Goal: Book appointment/travel/reservation

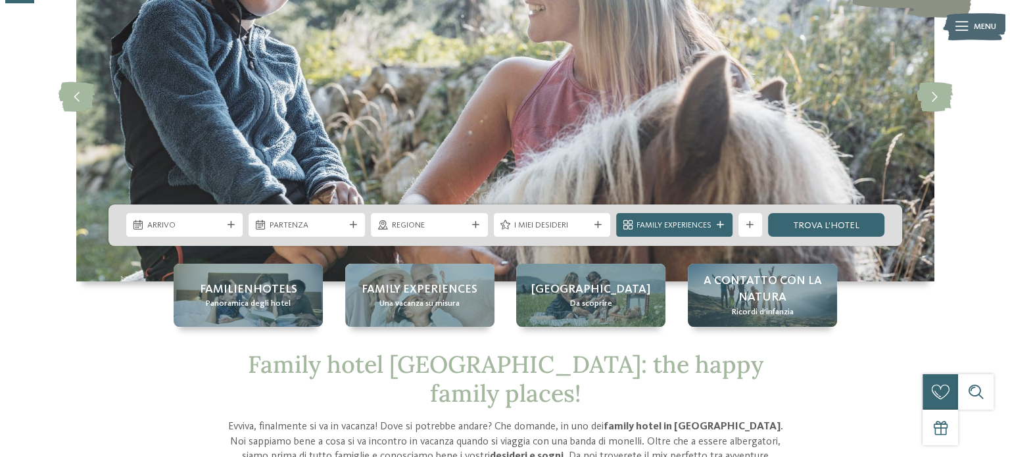
scroll to position [153, 0]
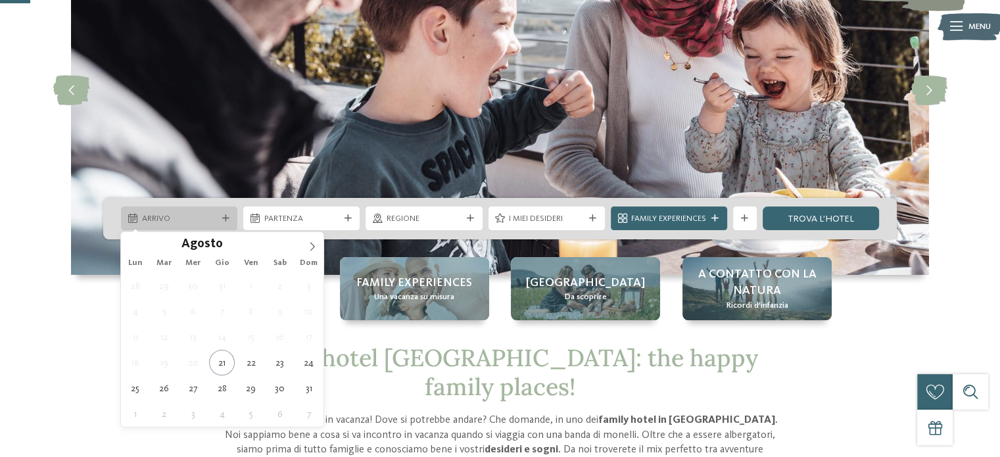
click at [215, 218] on span "Arrivo" at bounding box center [179, 219] width 75 height 12
click at [312, 247] on icon at bounding box center [312, 246] width 9 height 9
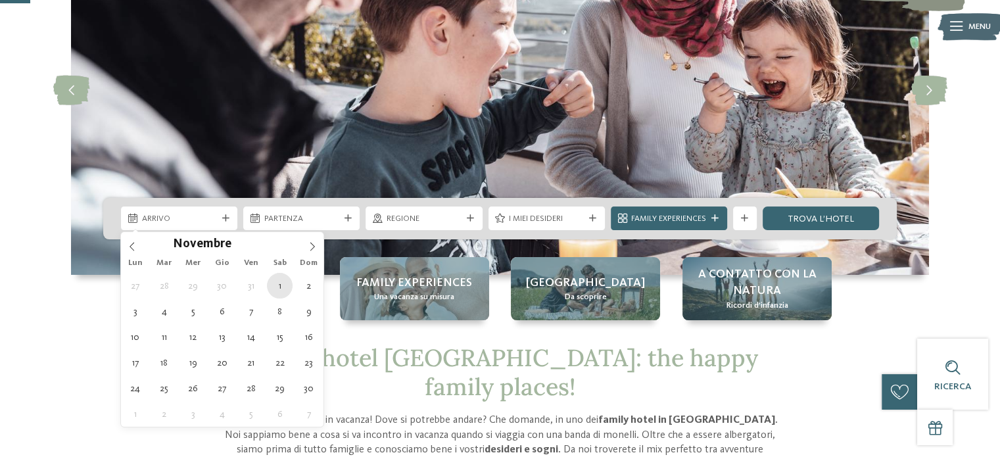
type div "01.11.2025"
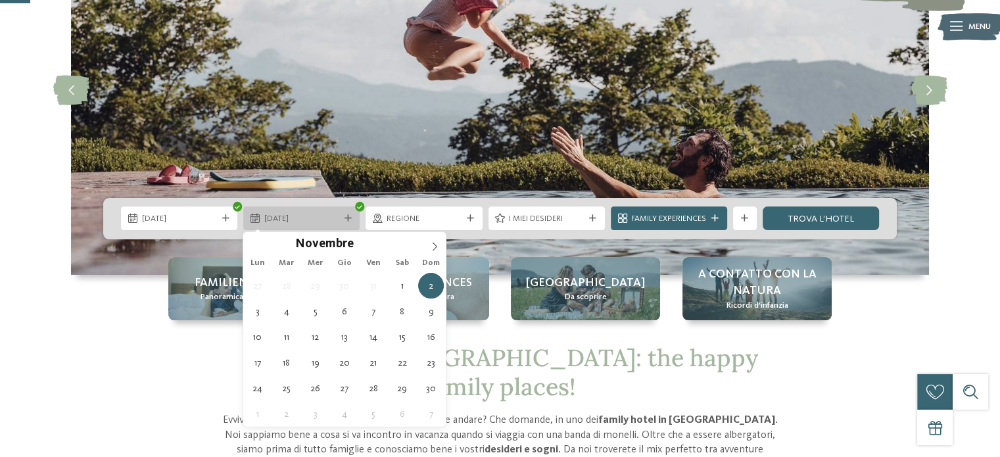
click at [345, 212] on div "02.11.2025" at bounding box center [301, 219] width 116 height 24
type div "08.11.2025"
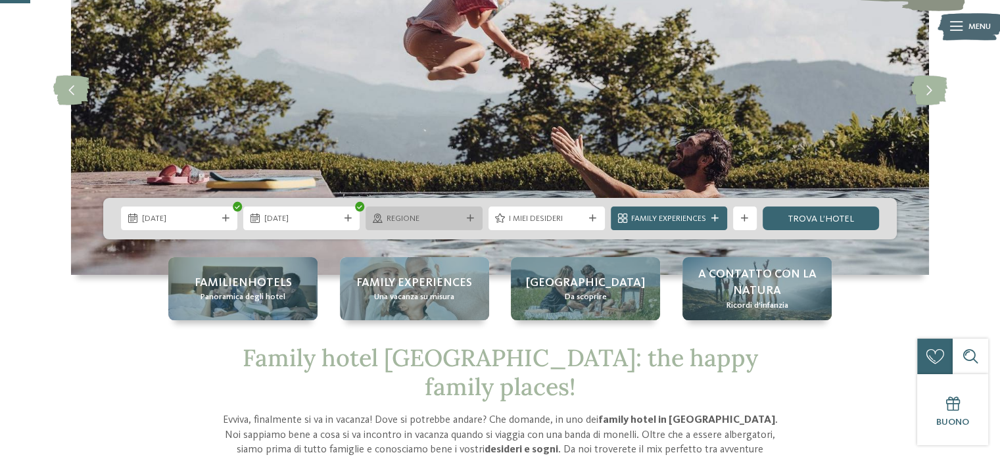
click at [470, 223] on div "Regione" at bounding box center [424, 219] width 116 height 24
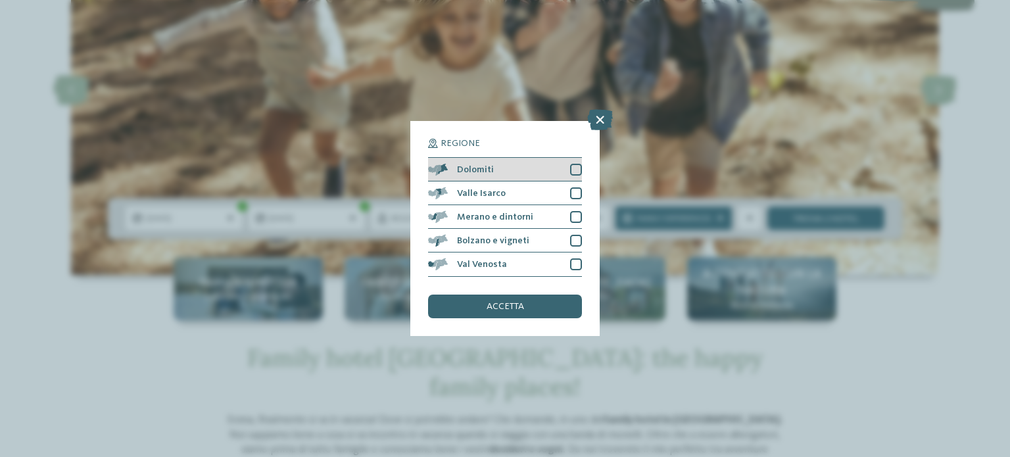
click at [575, 167] on div at bounding box center [576, 170] width 12 height 12
click at [529, 305] on div "accetta" at bounding box center [505, 307] width 154 height 24
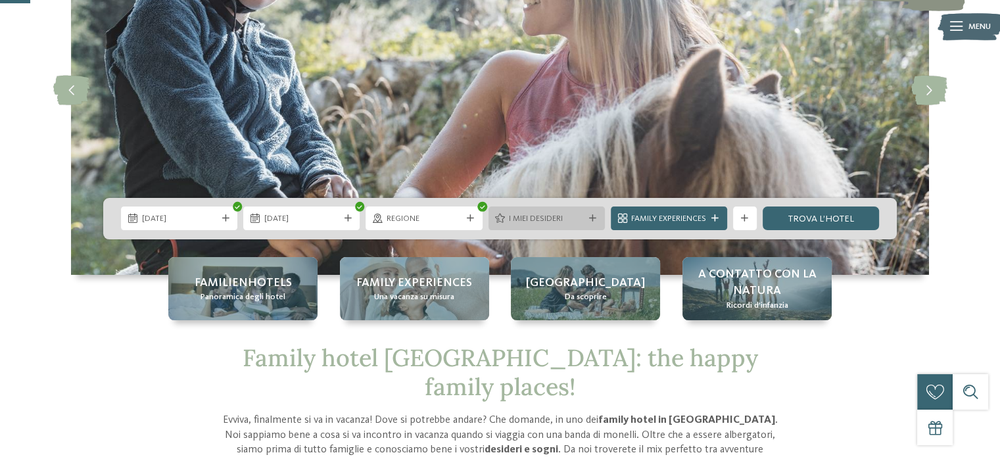
click at [579, 228] on div "I miei desideri" at bounding box center [547, 219] width 116 height 24
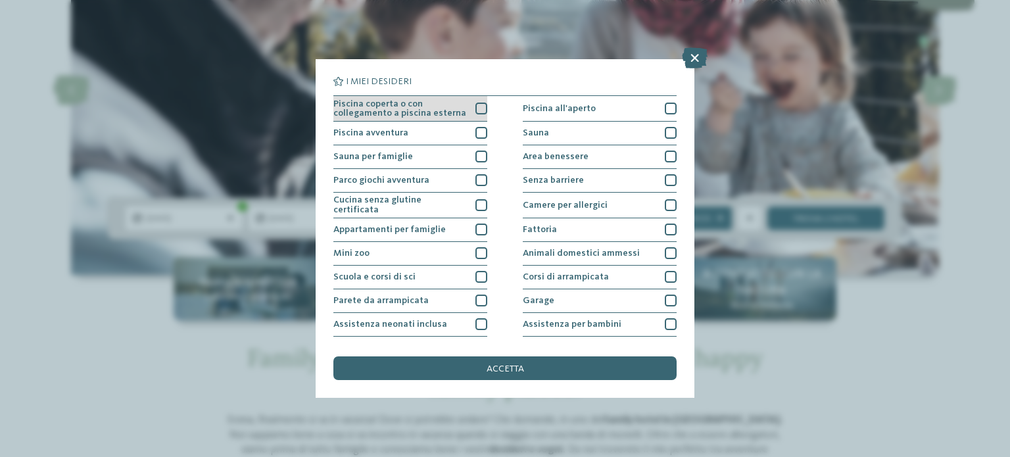
click at [476, 107] on div at bounding box center [482, 109] width 12 height 12
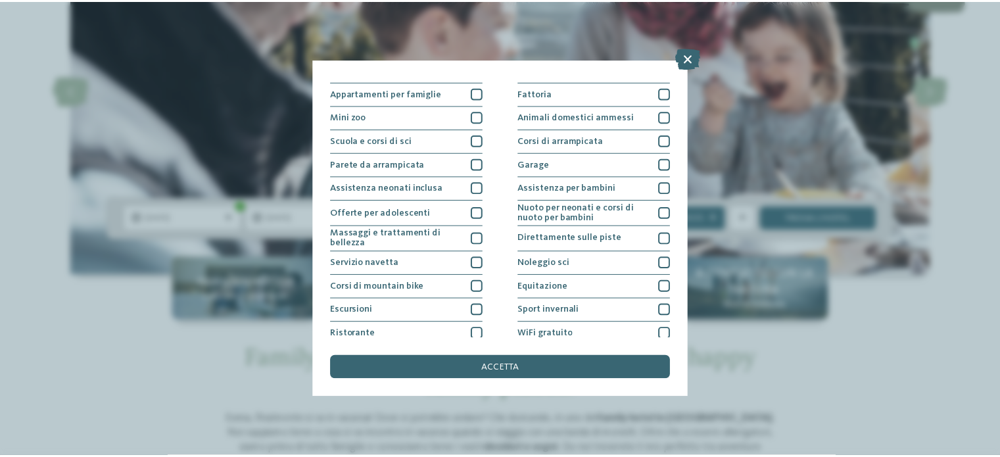
scroll to position [142, 0]
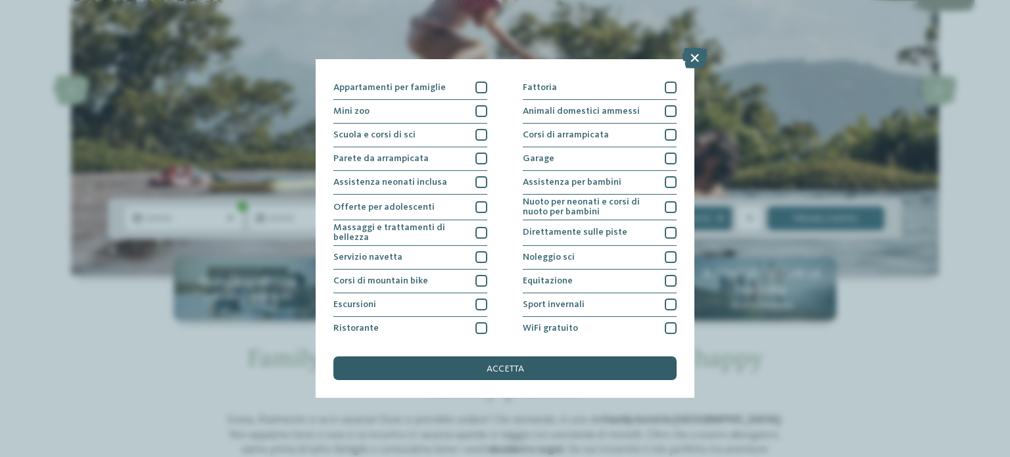
click at [503, 370] on span "accetta" at bounding box center [505, 368] width 37 height 9
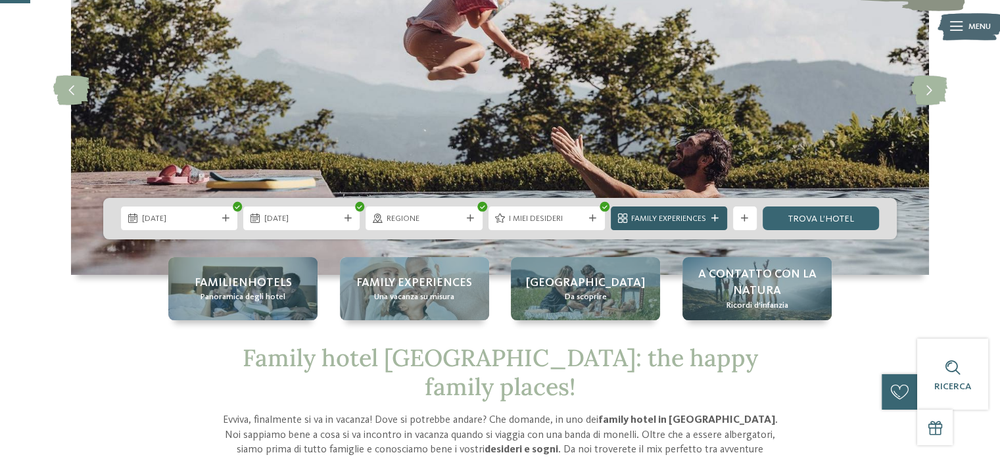
click at [695, 210] on div "Family Experiences" at bounding box center [669, 219] width 116 height 24
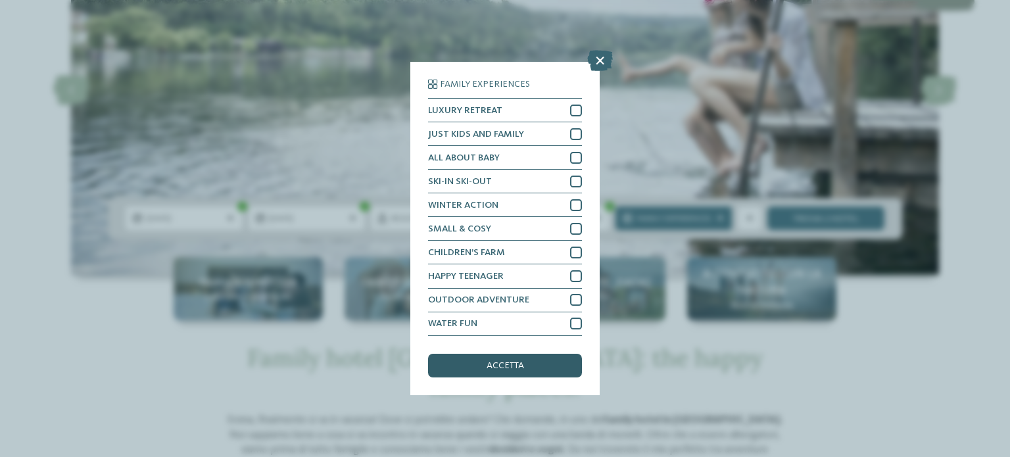
click at [551, 364] on div "accetta" at bounding box center [505, 366] width 154 height 24
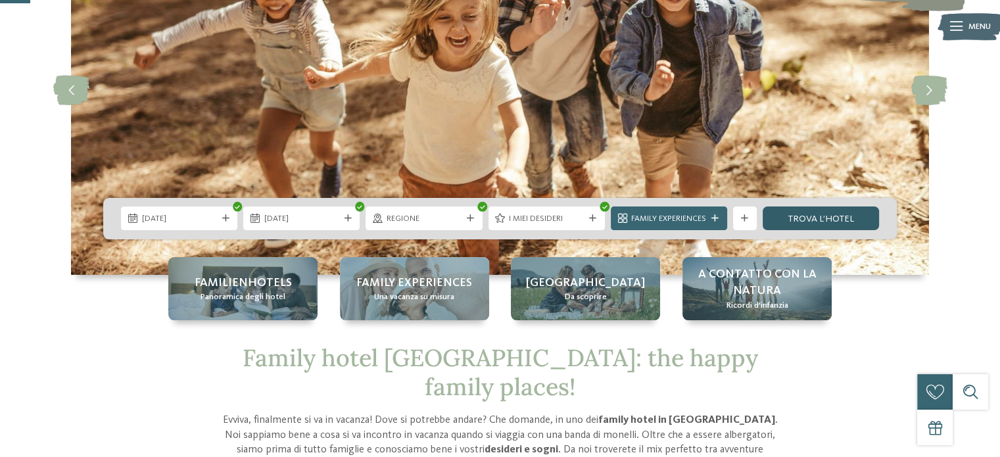
click at [799, 213] on link "trova l’hotel" at bounding box center [821, 219] width 116 height 24
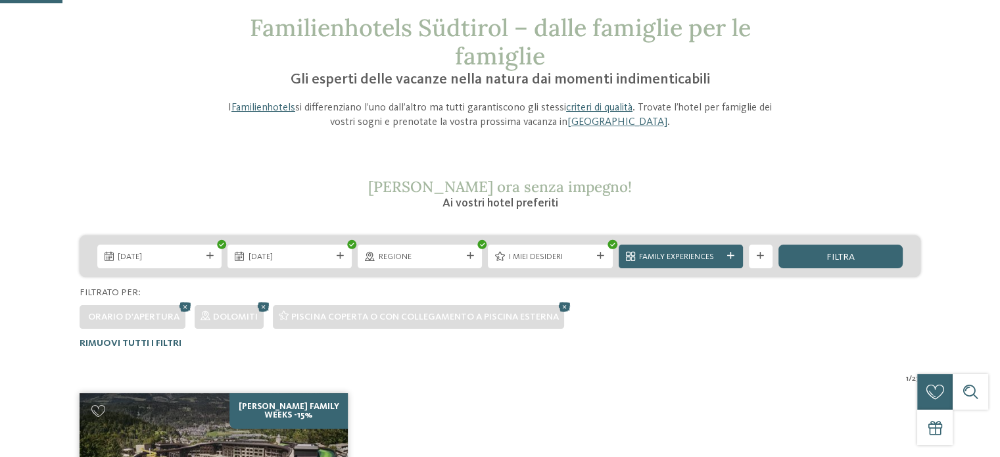
scroll to position [68, 0]
click at [564, 310] on icon at bounding box center [565, 307] width 18 height 16
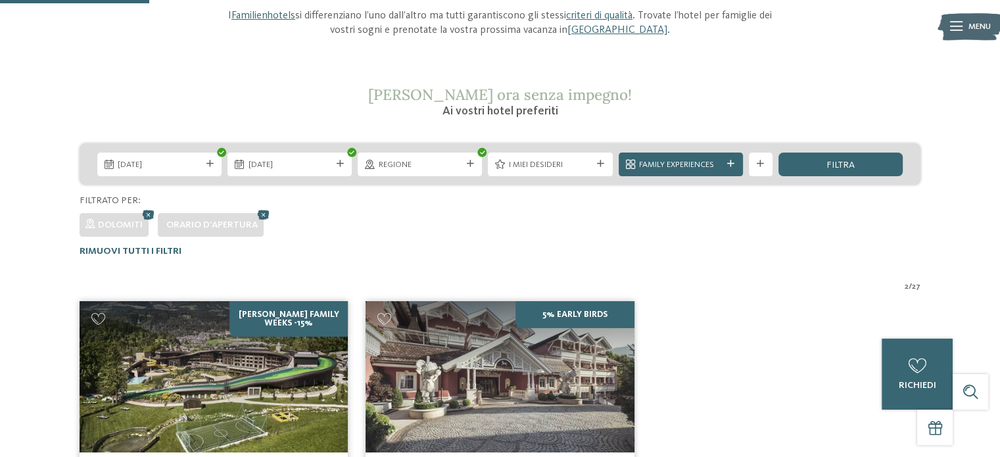
scroll to position [164, 0]
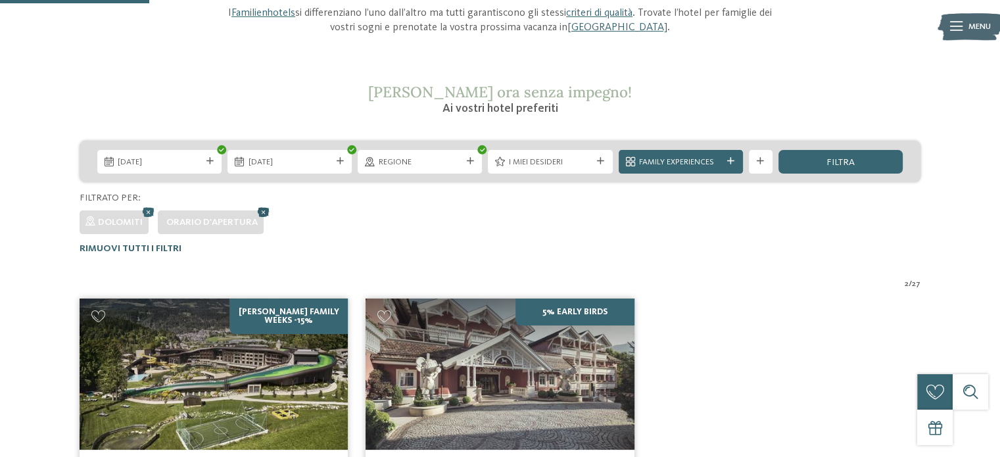
click at [264, 212] on icon at bounding box center [264, 212] width 18 height 16
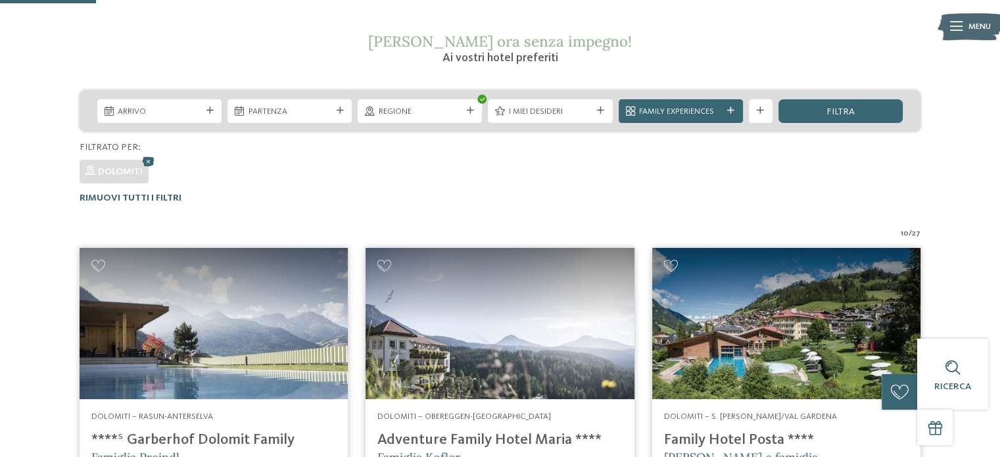
scroll to position [213, 0]
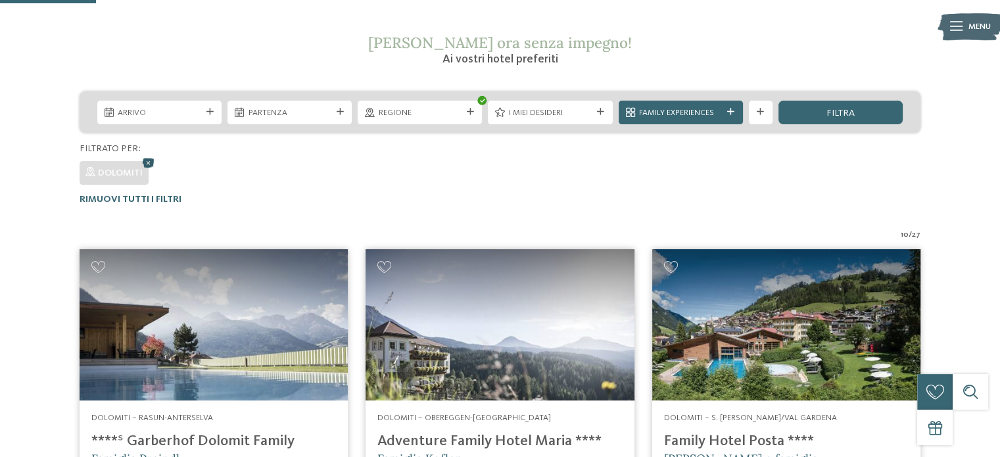
click at [147, 161] on icon at bounding box center [149, 163] width 18 height 16
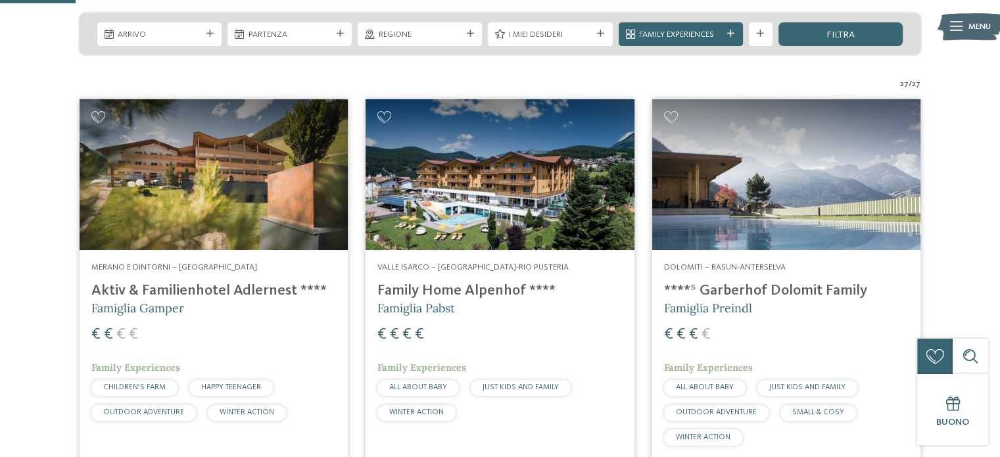
scroll to position [309, 0]
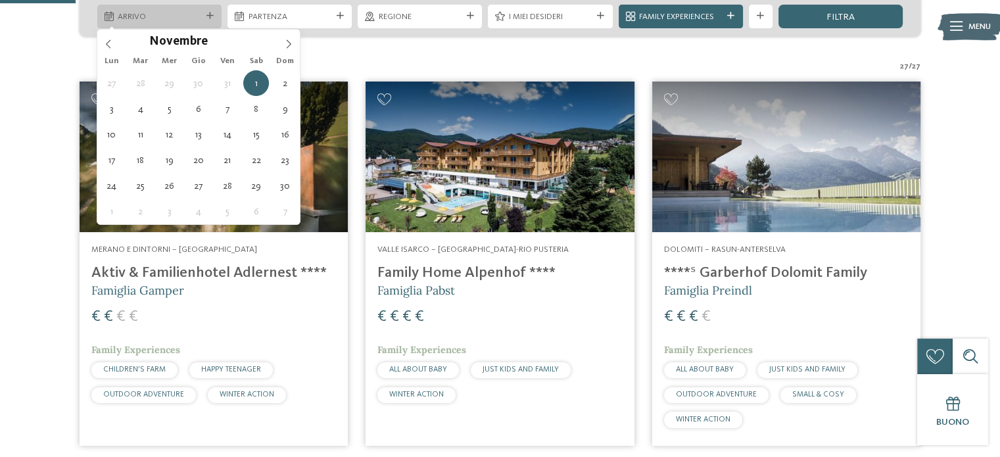
click at [187, 17] on span "Arrivo" at bounding box center [159, 17] width 83 height 12
type div "[DATE]"
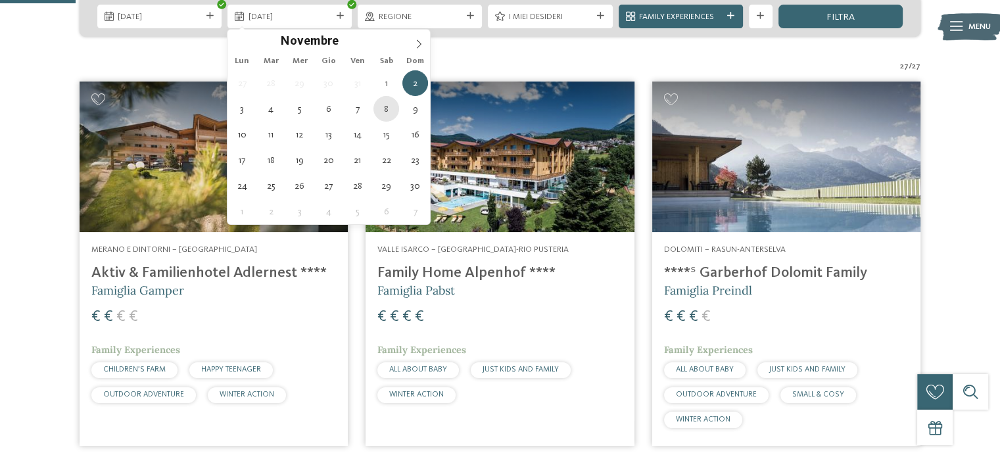
type div "[DATE]"
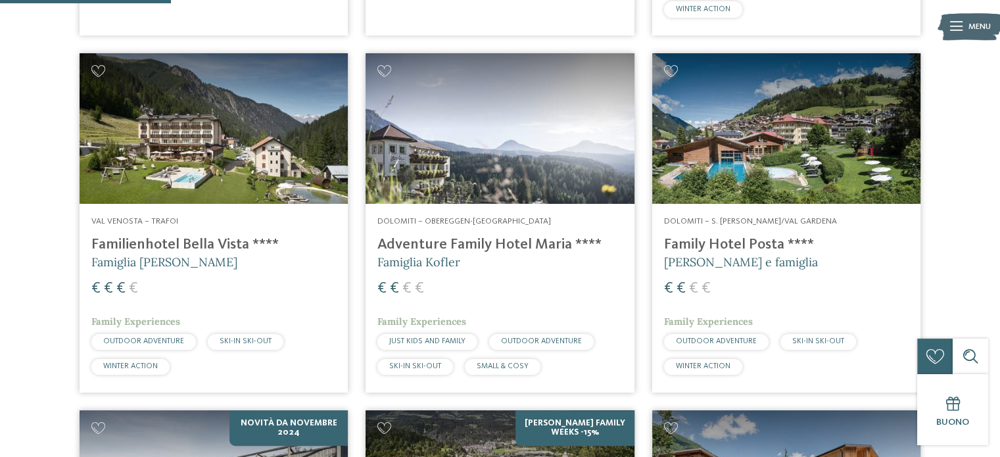
scroll to position [721, 0]
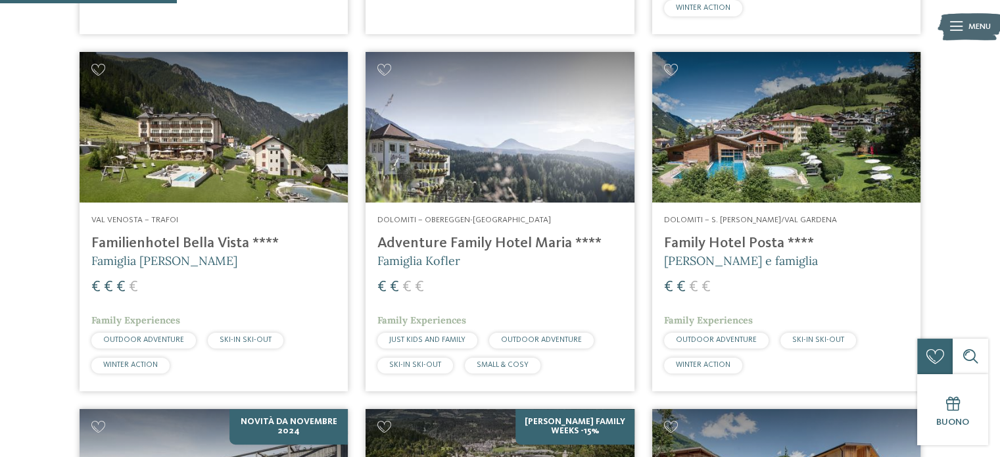
click at [760, 122] on img at bounding box center [787, 127] width 268 height 151
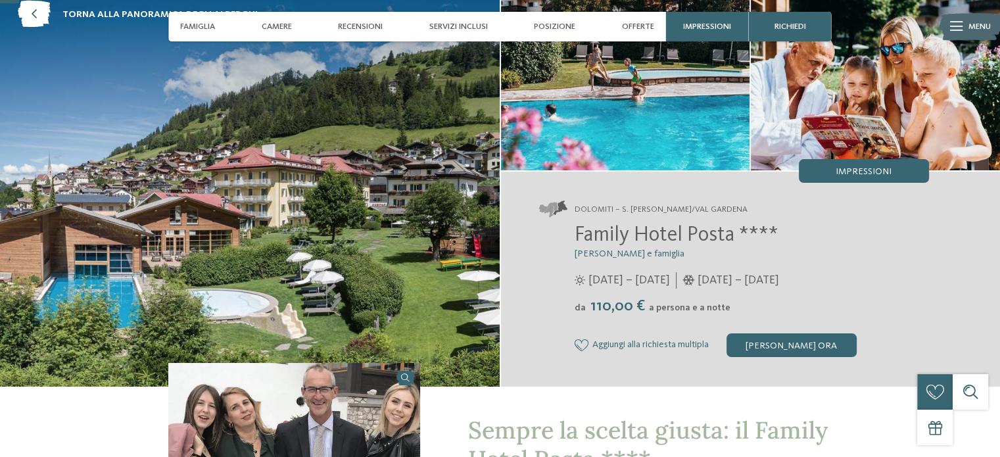
scroll to position [76, 0]
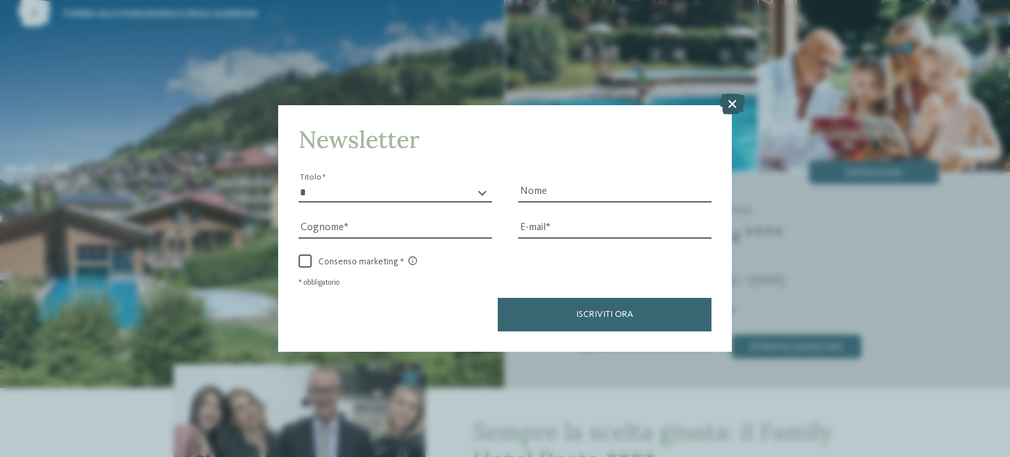
click at [731, 102] on icon at bounding box center [733, 103] width 26 height 21
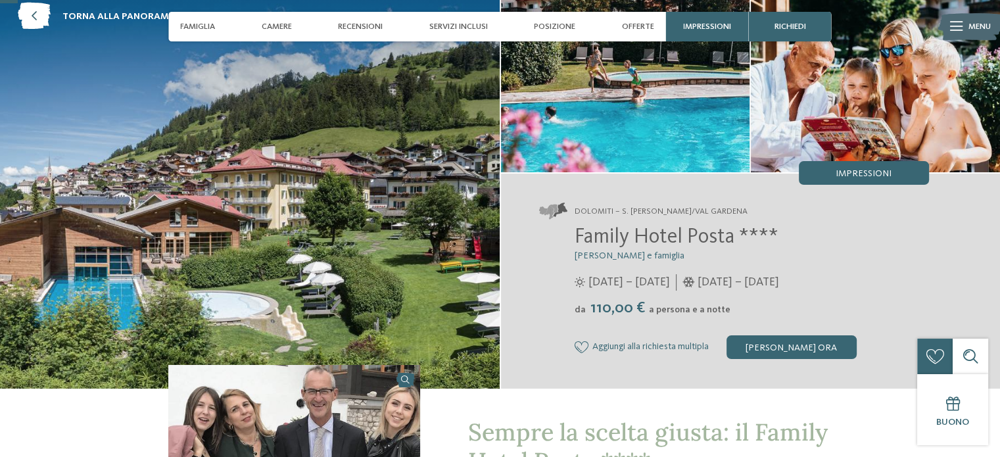
scroll to position [68, 0]
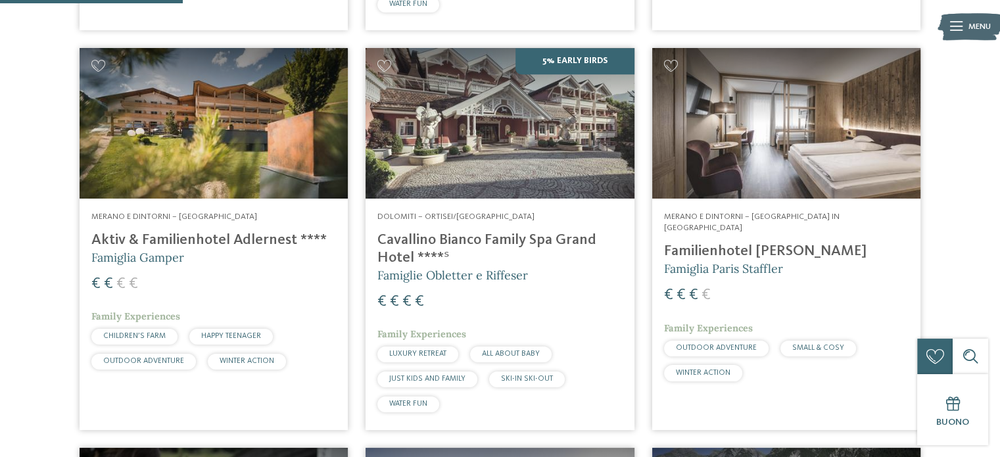
scroll to position [742, 0]
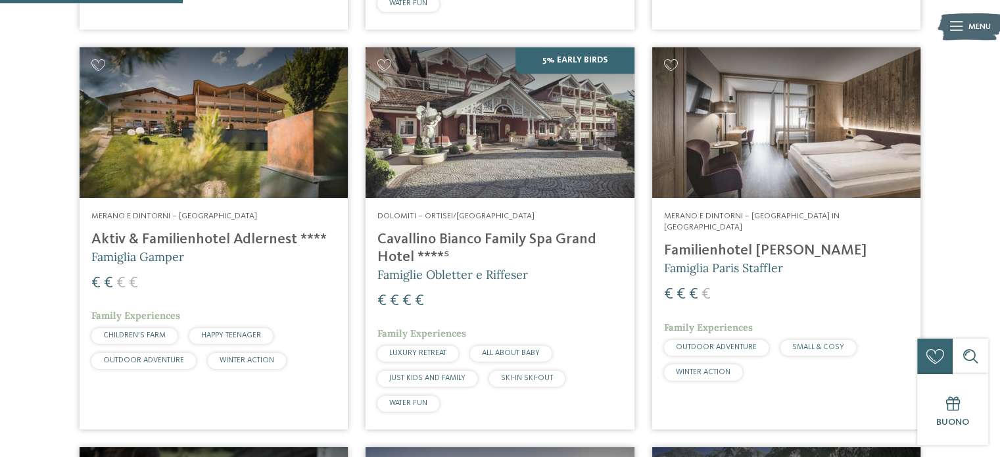
click at [470, 232] on h4 "Cavallino Bianco Family Spa Grand Hotel ****ˢ" at bounding box center [500, 249] width 245 height 36
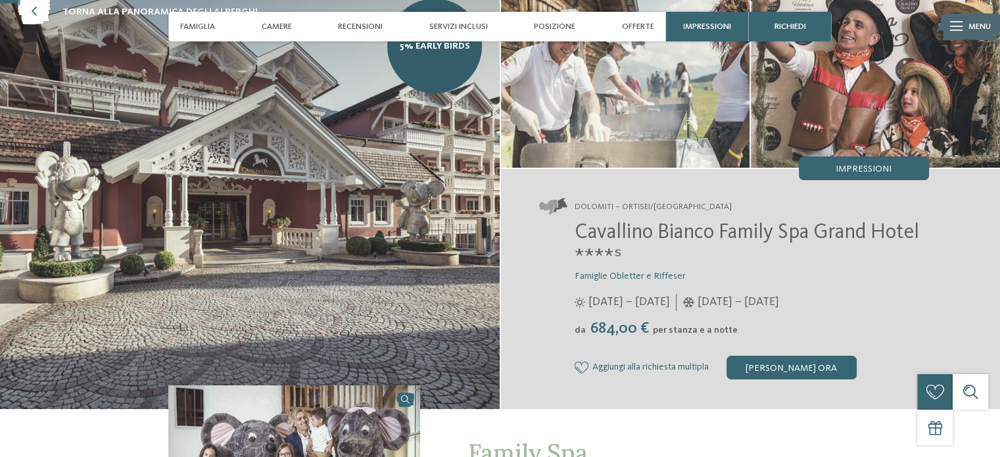
scroll to position [80, 0]
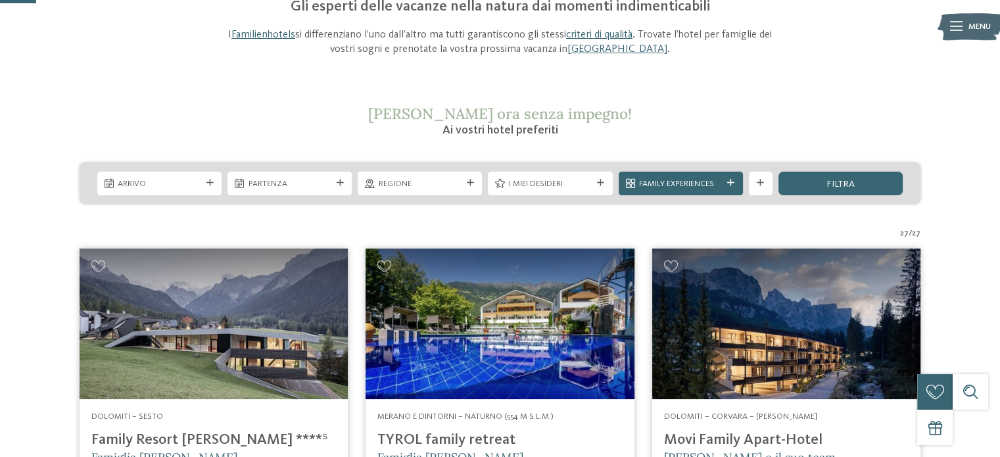
scroll to position [150, 0]
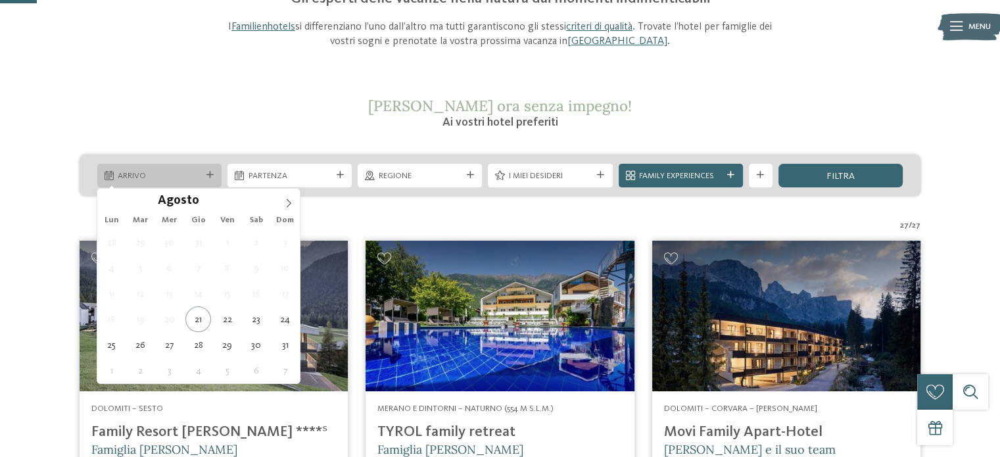
click at [212, 174] on icon at bounding box center [210, 175] width 7 height 7
click at [205, 168] on div "Arrivo" at bounding box center [159, 176] width 124 height 24
click at [285, 197] on span at bounding box center [289, 200] width 22 height 22
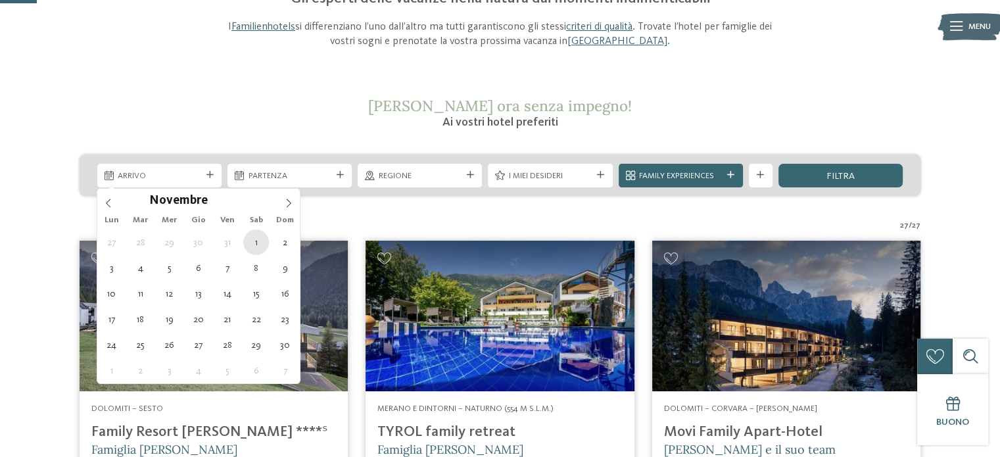
type div "01.11.2025"
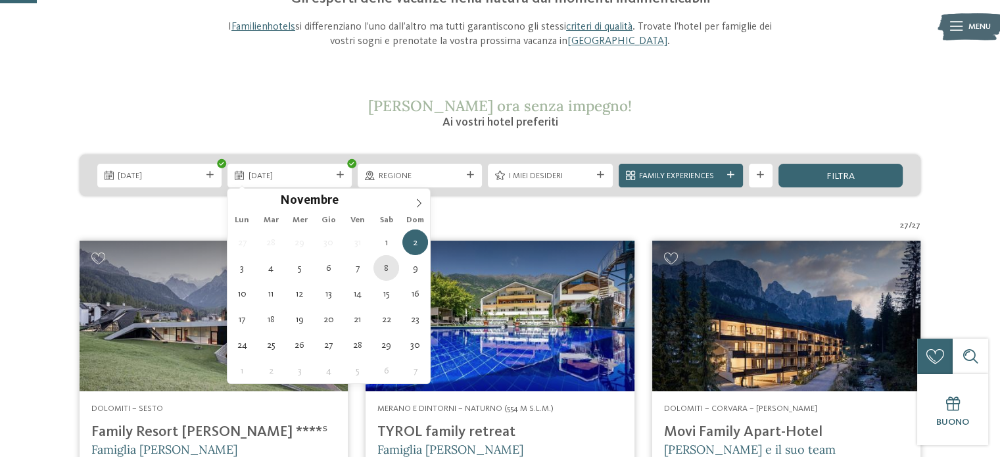
type div "08.11.2025"
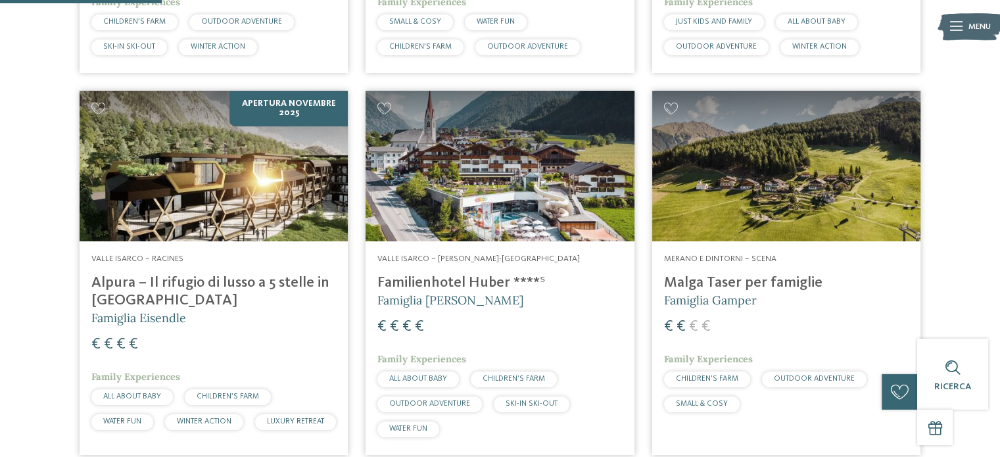
scroll to position [656, 0]
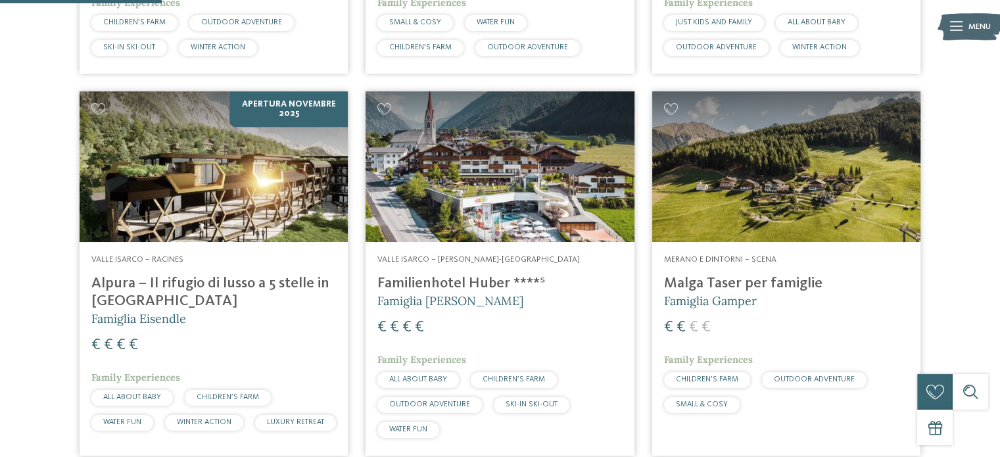
click at [293, 282] on h4 "Alpura – Il rifugio di lusso a 5 stelle in [GEOGRAPHIC_DATA]" at bounding box center [213, 293] width 245 height 36
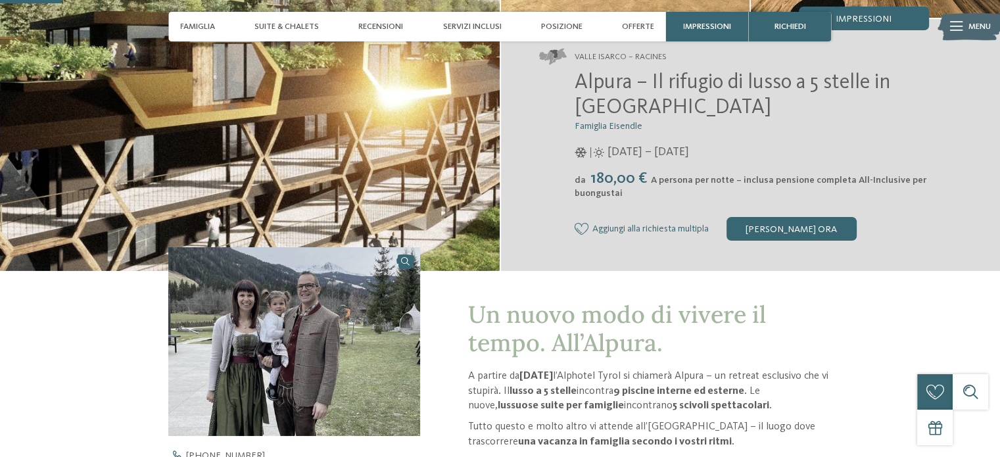
scroll to position [229, 0]
click at [766, 221] on div "[PERSON_NAME] ora" at bounding box center [792, 228] width 130 height 24
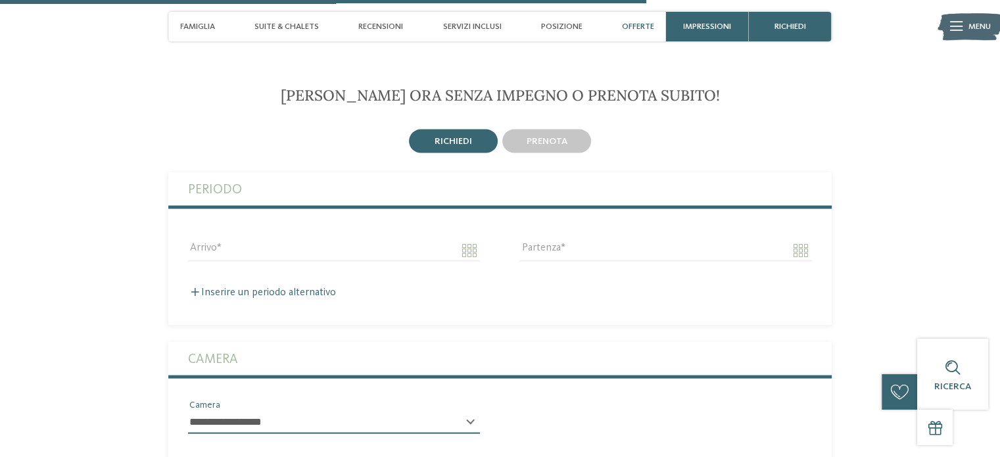
scroll to position [2505, 0]
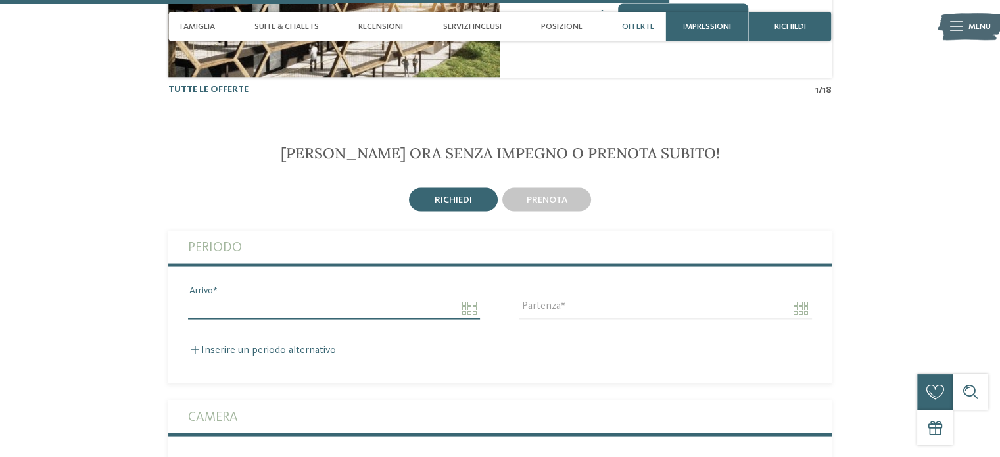
click at [458, 304] on input "Arrivo" at bounding box center [334, 308] width 292 height 22
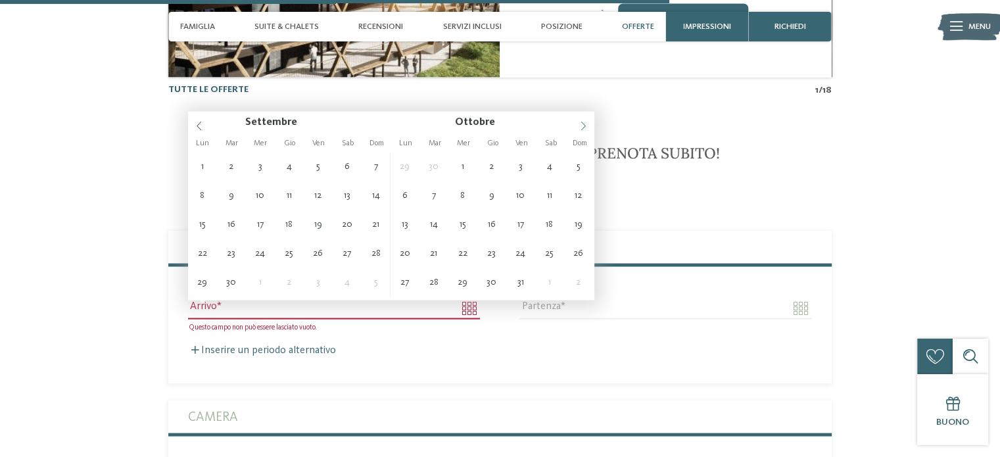
click at [583, 124] on icon at bounding box center [583, 126] width 9 height 9
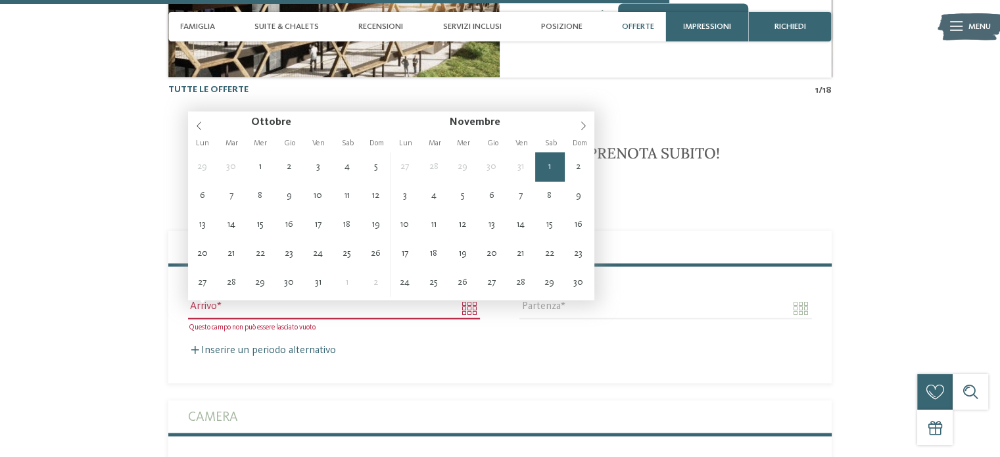
type input "**********"
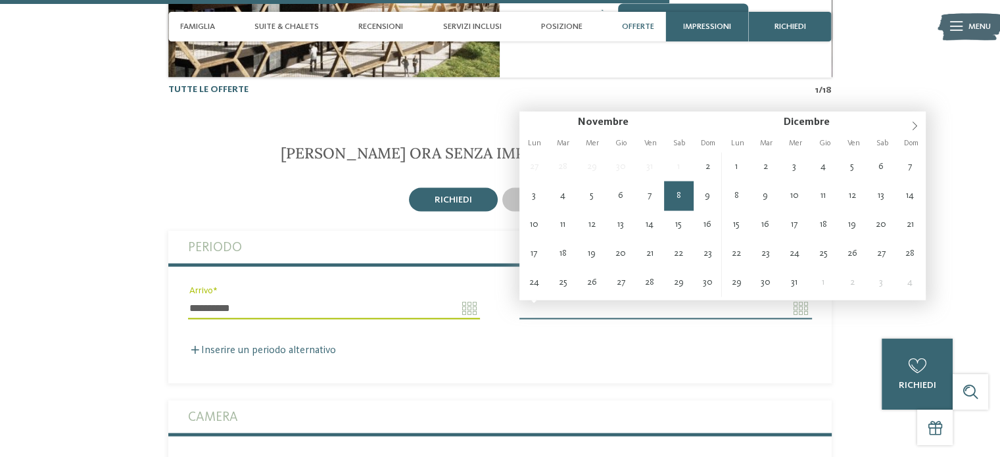
type input "**********"
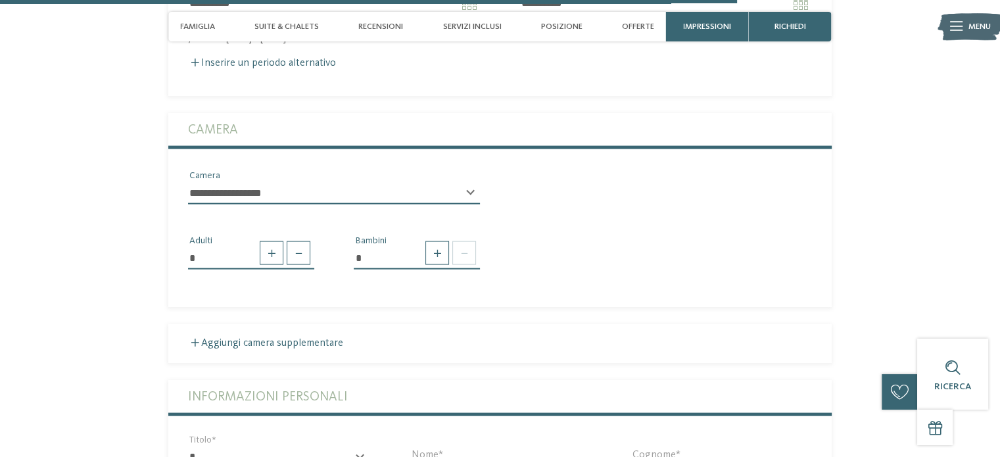
scroll to position [2824, 0]
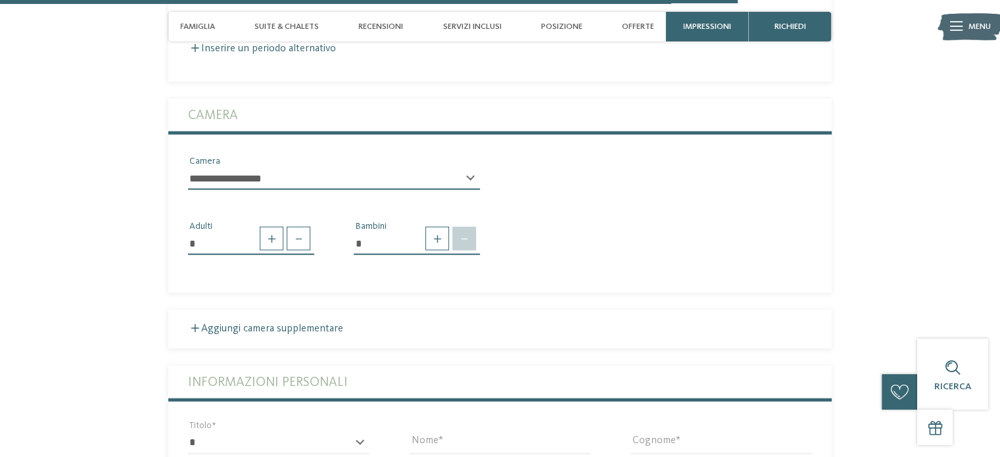
click at [468, 244] on span at bounding box center [465, 239] width 24 height 24
click at [441, 244] on span at bounding box center [438, 239] width 24 height 24
type input "*"
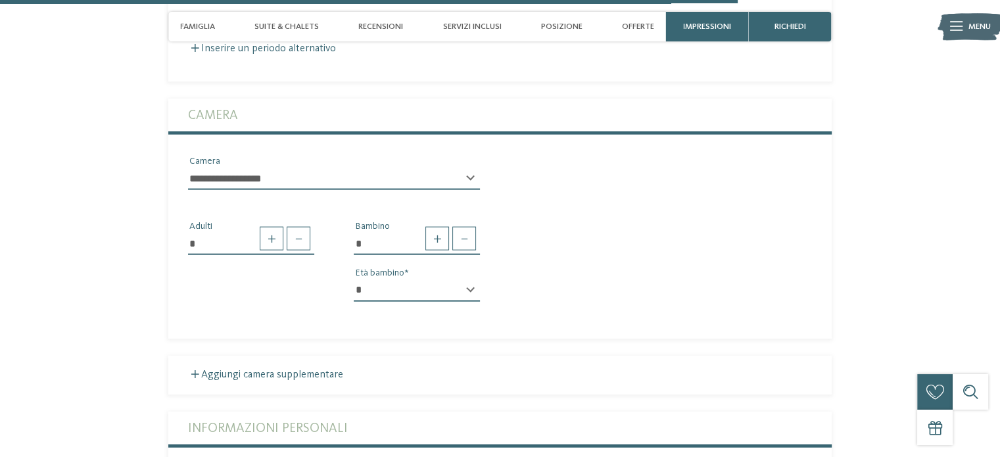
click at [470, 286] on div "* * * * * * * * * * * ** ** ** ** ** ** ** ** Età bambino" at bounding box center [417, 296] width 126 height 33
click at [470, 291] on div "* * * * * * * * * * * ** ** ** ** ** ** ** ** Età bambino" at bounding box center [417, 296] width 126 height 33
click at [431, 293] on select "* * * * * * * * * * * ** ** ** ** ** ** ** **" at bounding box center [417, 291] width 126 height 22
select select "*"
click at [354, 280] on select "* * * * * * * * * * * ** ** ** ** ** ** ** **" at bounding box center [417, 291] width 126 height 22
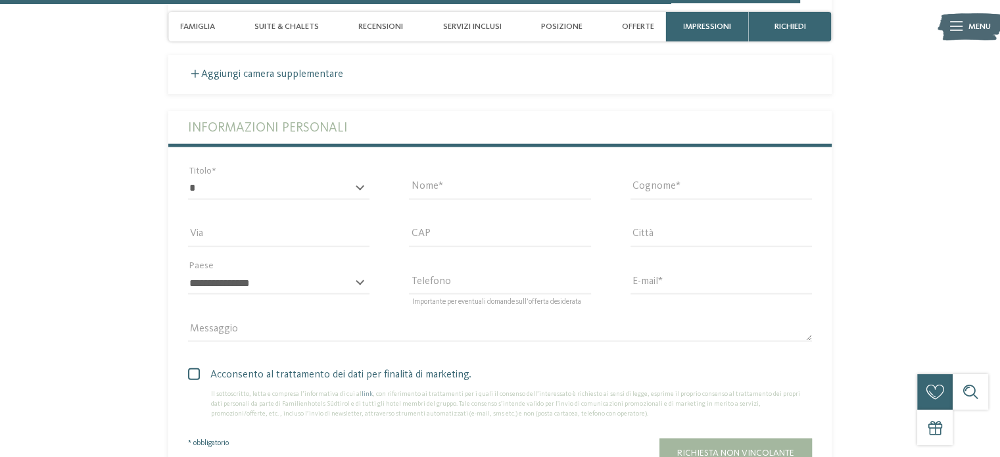
scroll to position [3123, 0]
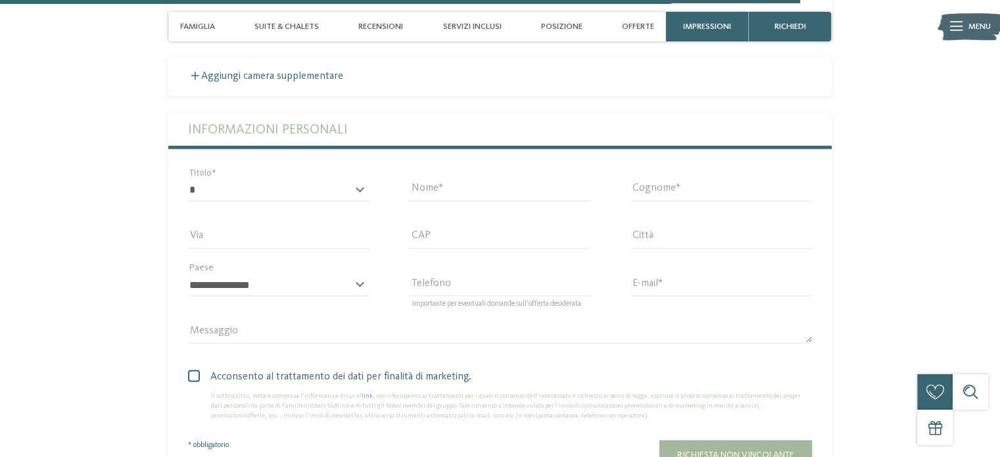
click at [360, 187] on div "* ****** ******* ******** ****** Titolo" at bounding box center [279, 197] width 182 height 34
click at [300, 191] on select "* ****** ******* ******** ******" at bounding box center [279, 191] width 182 height 22
select select "*"
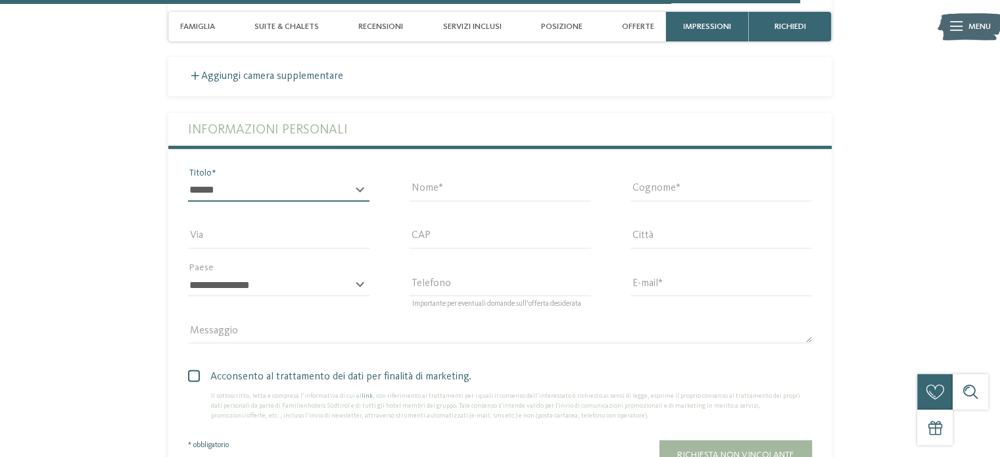
click at [188, 181] on select "* ****** ******* ******** ******" at bounding box center [279, 191] width 182 height 22
click at [504, 194] on input "Nome" at bounding box center [500, 191] width 182 height 22
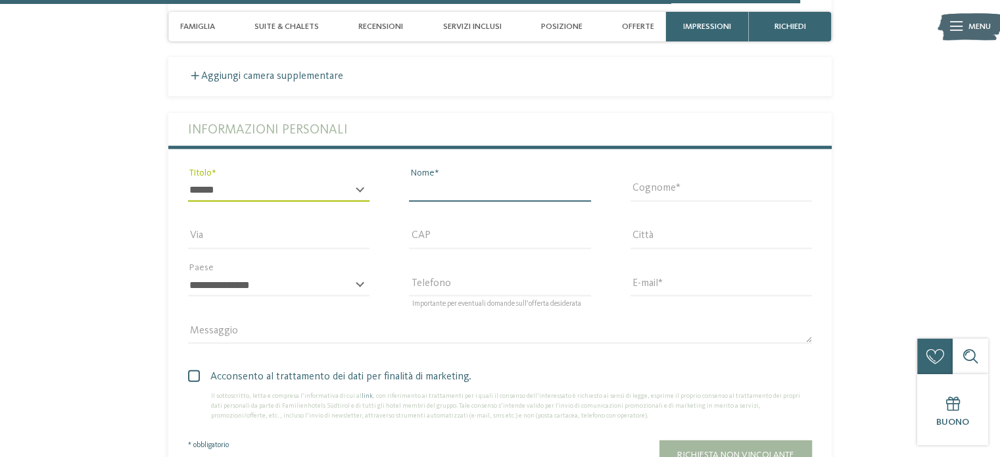
type input "******"
type input "*****"
type input "**********"
type input "*****"
type input "**********"
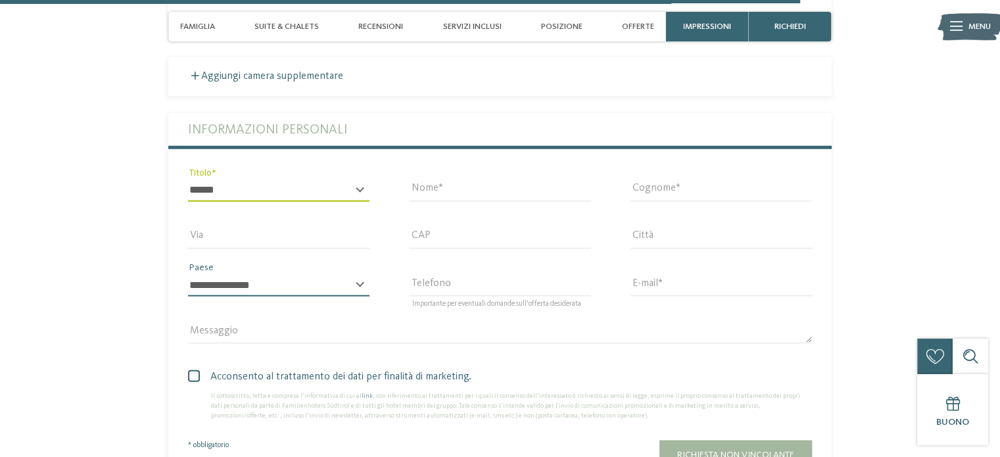
select select "**"
type input "**********"
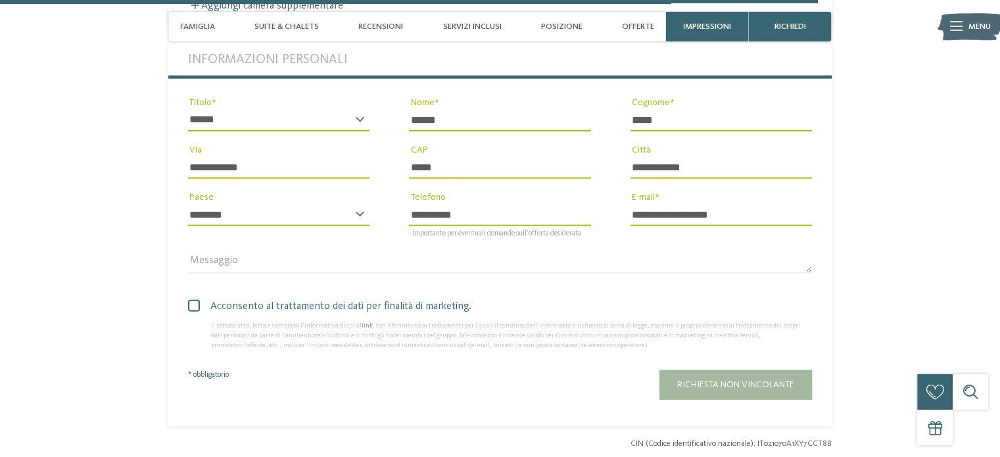
scroll to position [3194, 0]
click at [193, 308] on span at bounding box center [194, 305] width 12 height 12
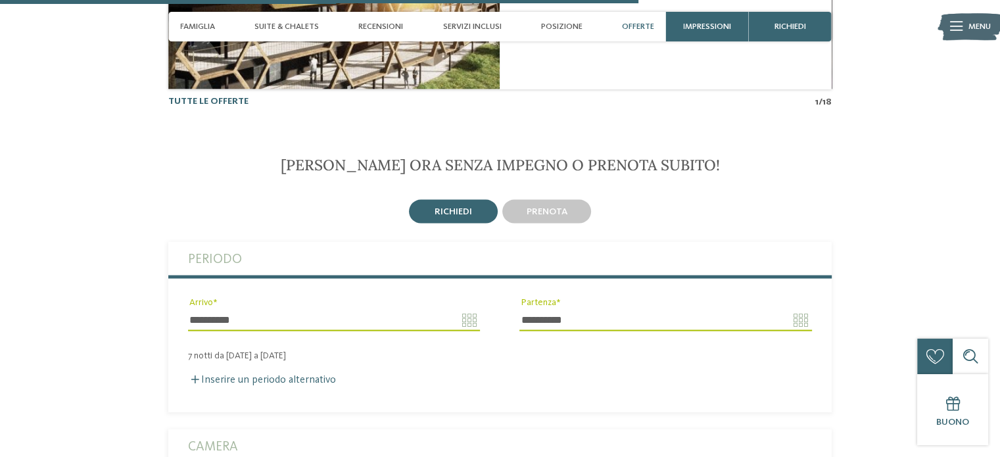
scroll to position [2493, 0]
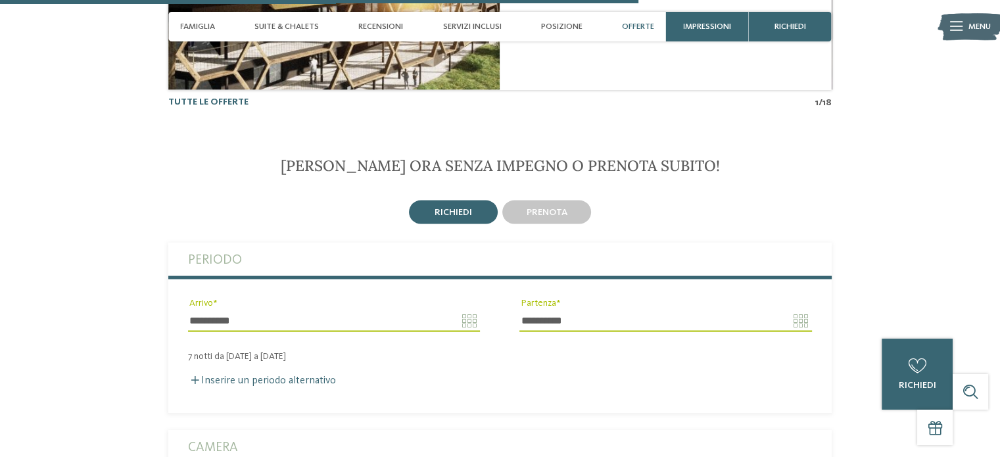
click at [462, 209] on span "richiedi" at bounding box center [453, 211] width 37 height 9
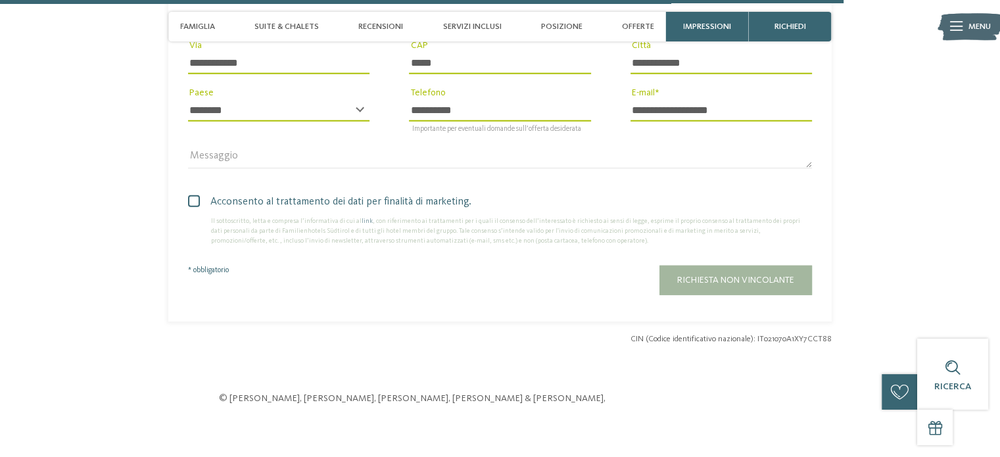
scroll to position [3301, 0]
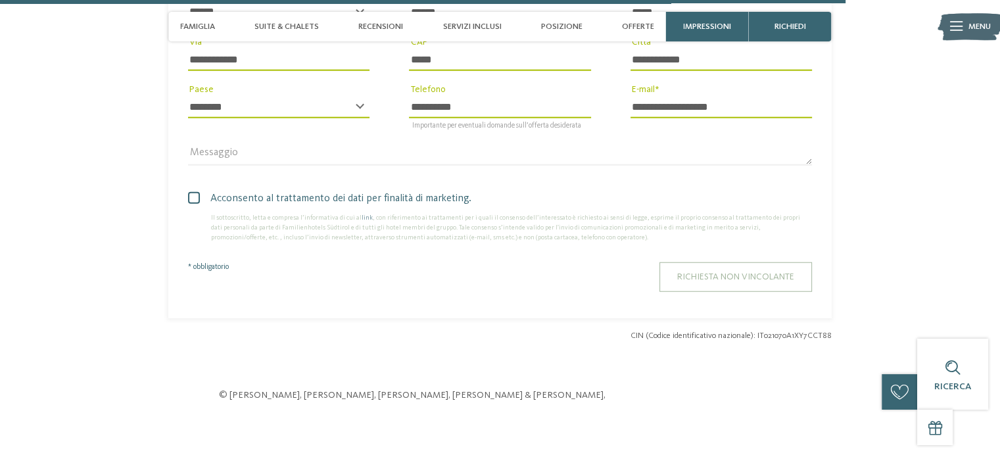
click at [691, 271] on button "Richiesta non vincolante" at bounding box center [736, 277] width 153 height 30
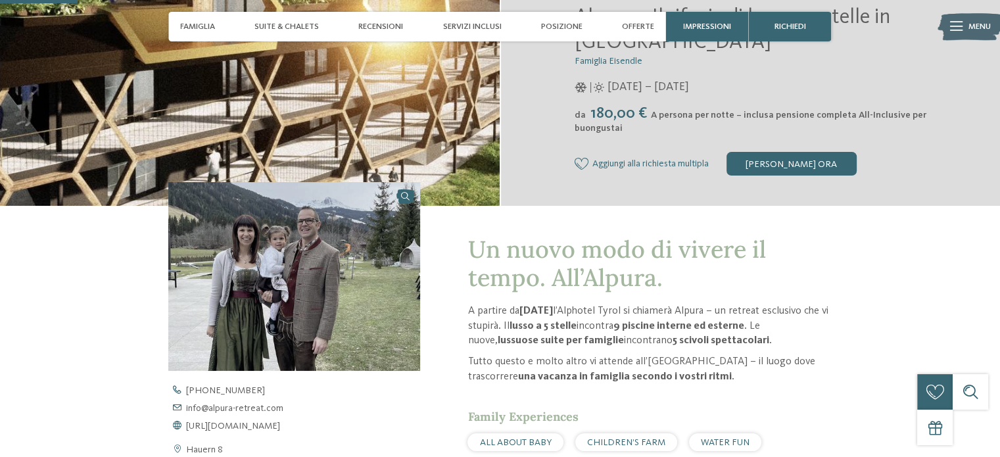
scroll to position [294, 0]
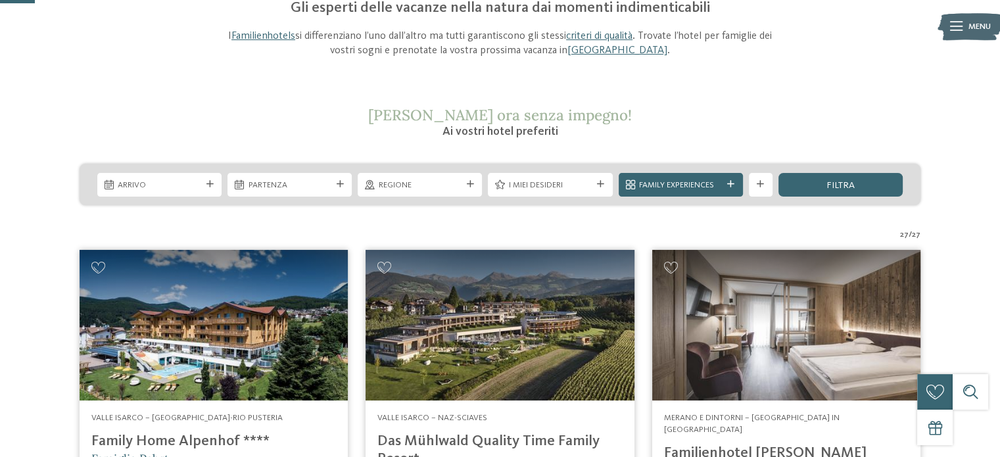
scroll to position [143, 0]
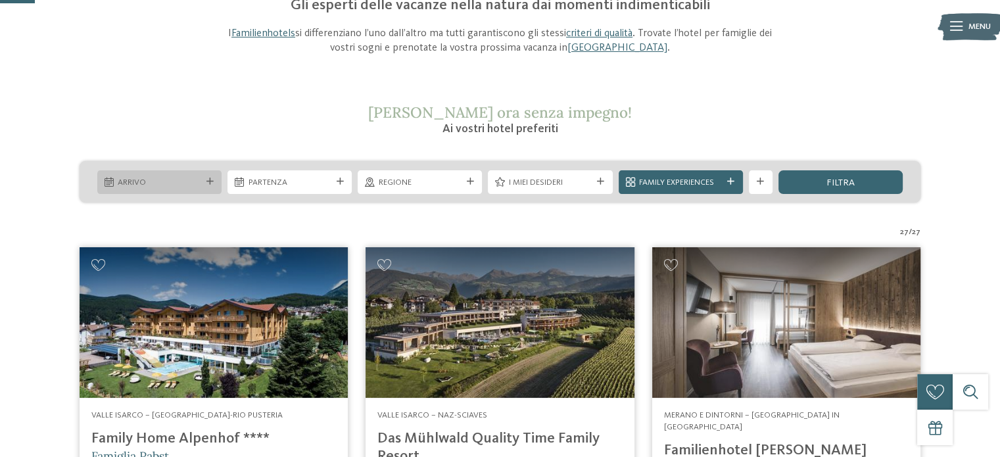
click at [207, 180] on icon at bounding box center [210, 181] width 7 height 7
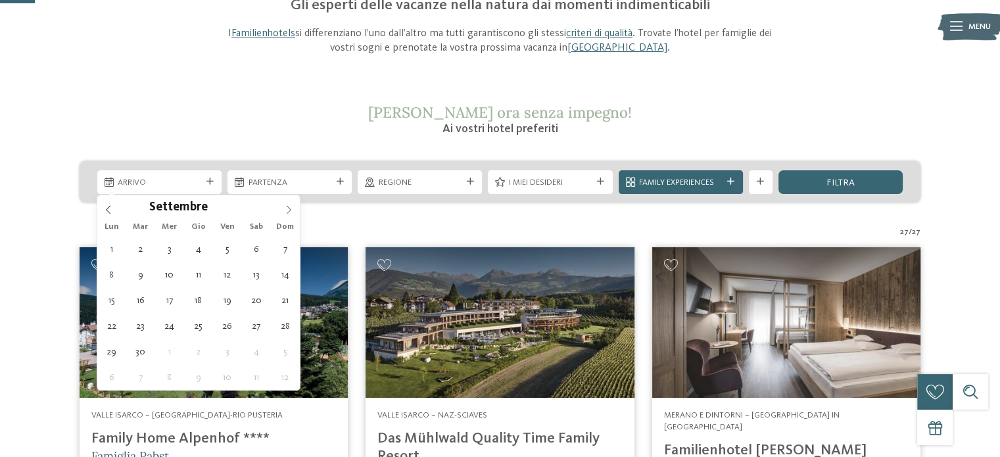
click at [283, 211] on span at bounding box center [289, 206] width 22 height 22
type div "[DATE]"
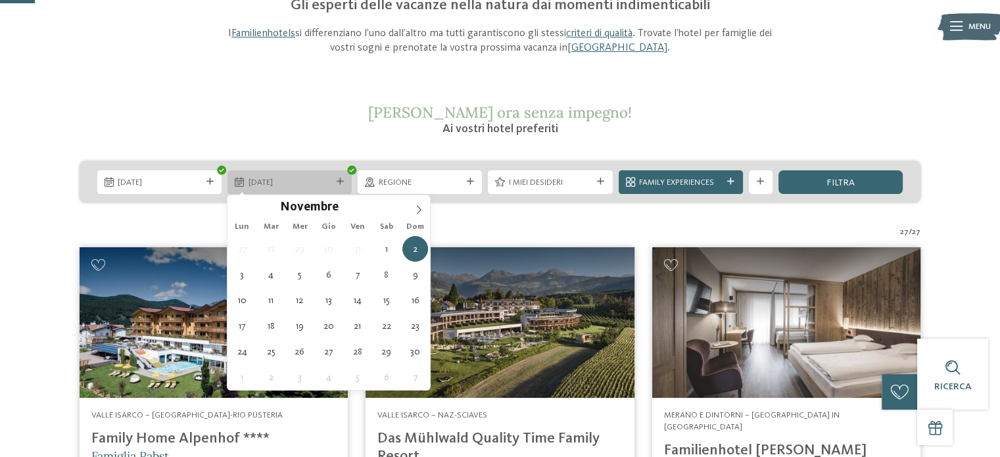
click at [335, 179] on div at bounding box center [340, 181] width 12 height 7
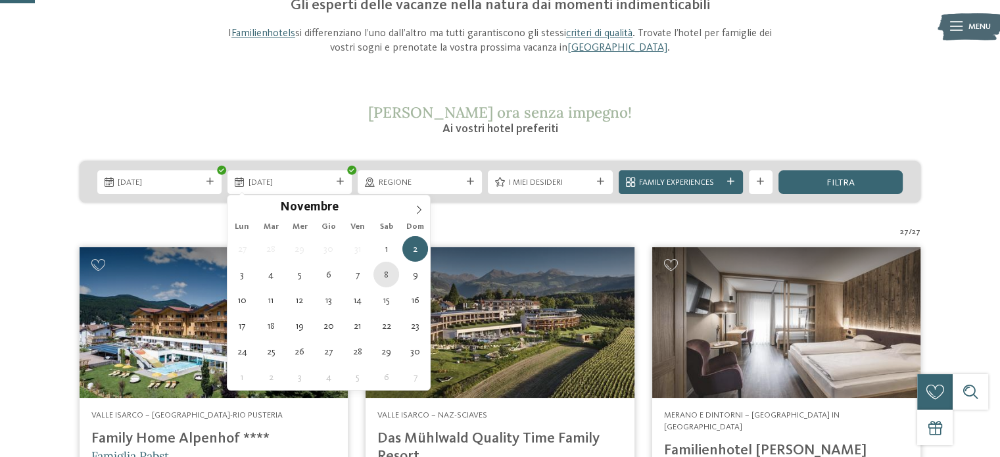
type div "[DATE]"
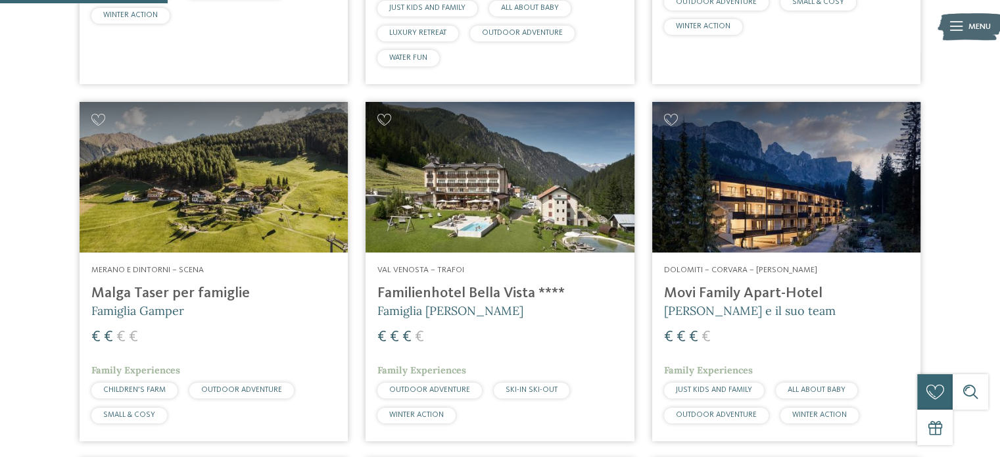
scroll to position [689, 0]
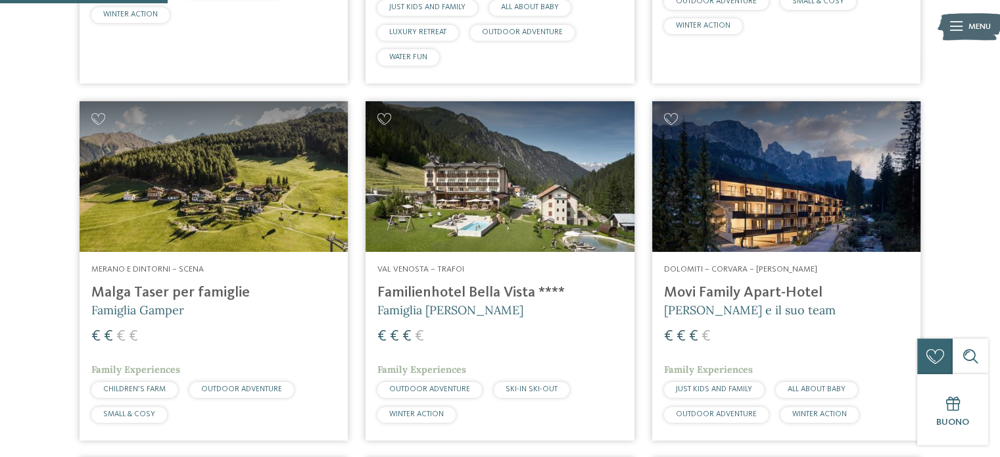
click at [216, 205] on img at bounding box center [214, 176] width 268 height 151
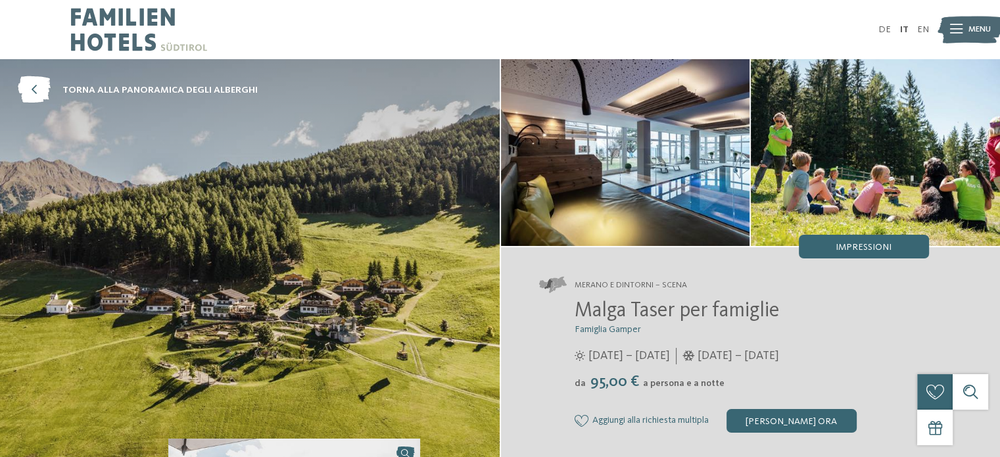
click at [268, 195] on img at bounding box center [250, 260] width 500 height 403
click at [624, 178] on img at bounding box center [625, 152] width 249 height 187
click at [228, 84] on span "torna alla panoramica degli alberghi" at bounding box center [159, 90] width 195 height 13
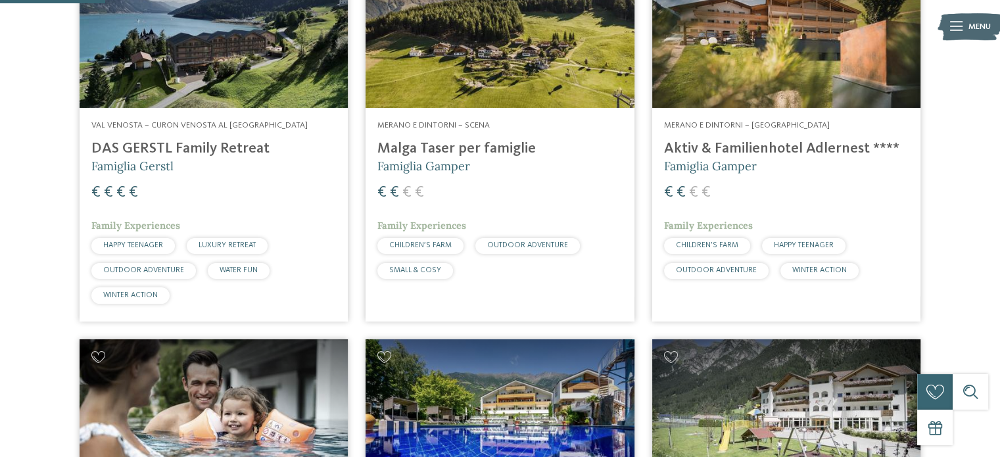
scroll to position [434, 0]
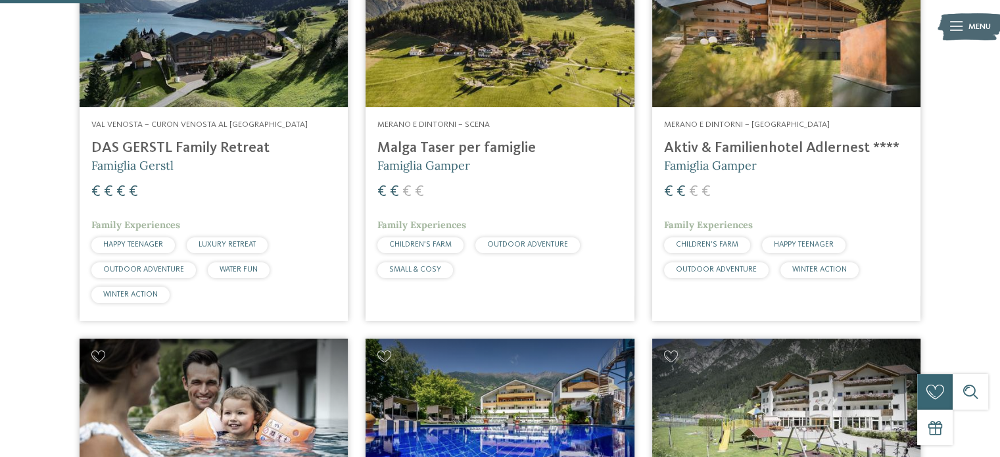
click at [787, 139] on h4 "Aktiv & Familienhotel Adlernest ****" at bounding box center [786, 148] width 245 height 18
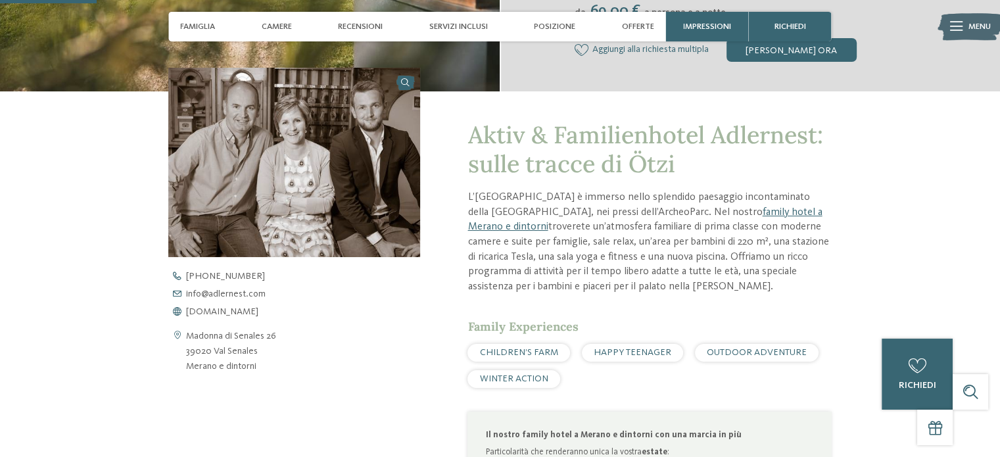
scroll to position [372, 0]
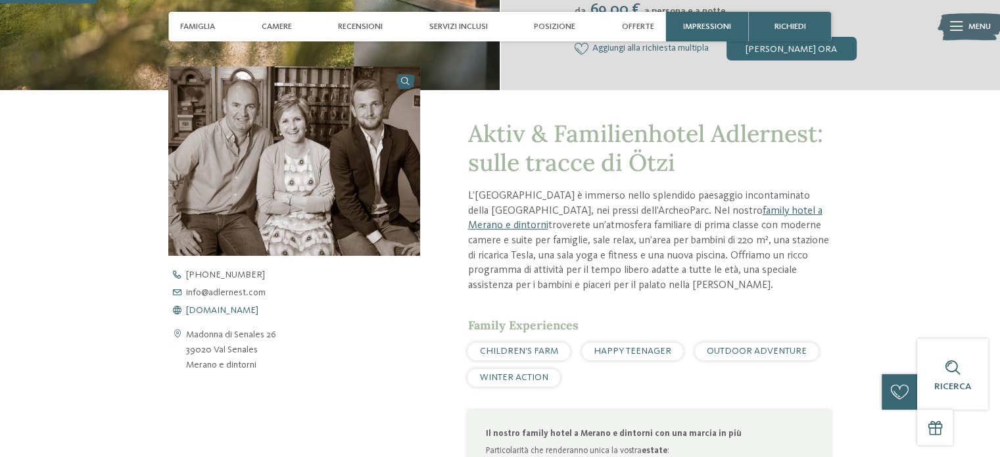
click at [203, 312] on span "[DOMAIN_NAME]" at bounding box center [222, 310] width 72 height 9
